Goal: Task Accomplishment & Management: Manage account settings

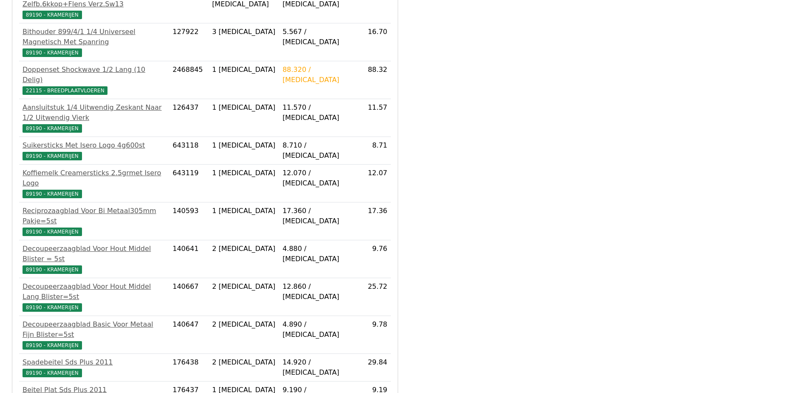
scroll to position [279, 0]
